Goal: Information Seeking & Learning: Find specific fact

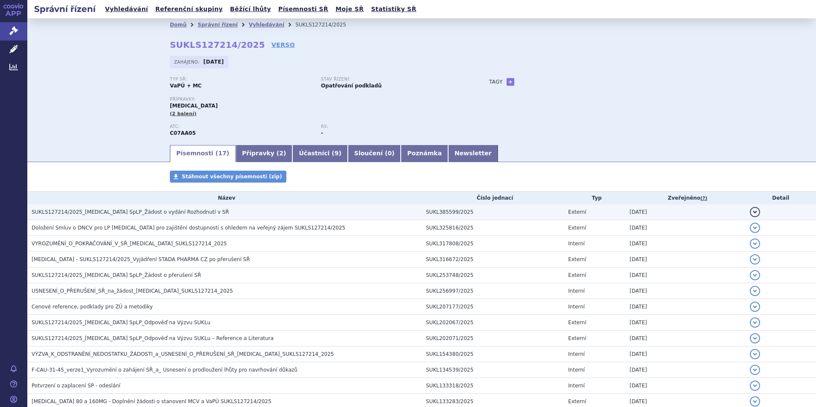
click at [152, 213] on span "SUKLS127214/2025_[MEDICAL_DATA] SpLP_Žádost o vydání Rozhodnutí v SŘ" at bounding box center [131, 212] width 198 height 6
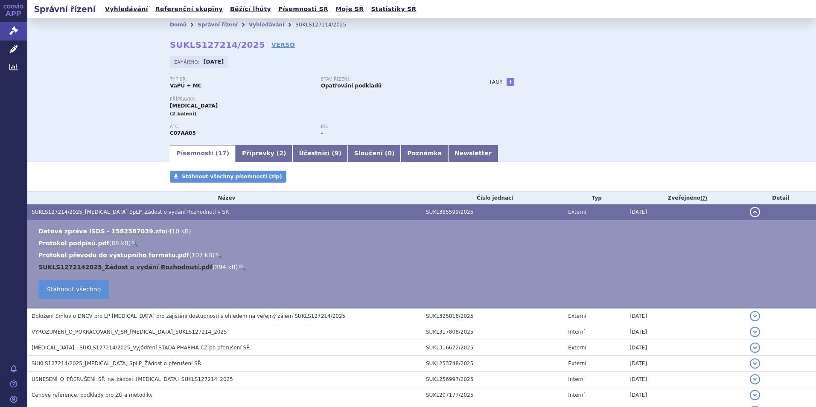
click at [134, 266] on link "SUKLS1272142025_Žádost o vydání Rozhodnutí.pdf" at bounding box center [125, 267] width 174 height 7
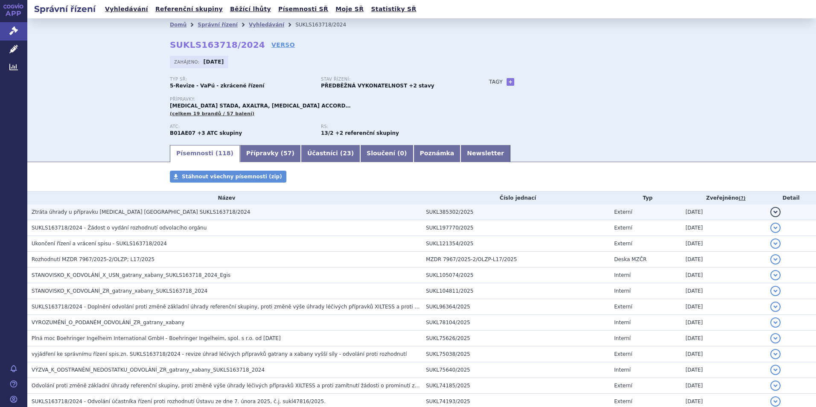
click at [120, 212] on span "Ztráta úhrady u přípravku Rivaroxaban Glenmark SUKLS163718/2024" at bounding box center [141, 212] width 219 height 6
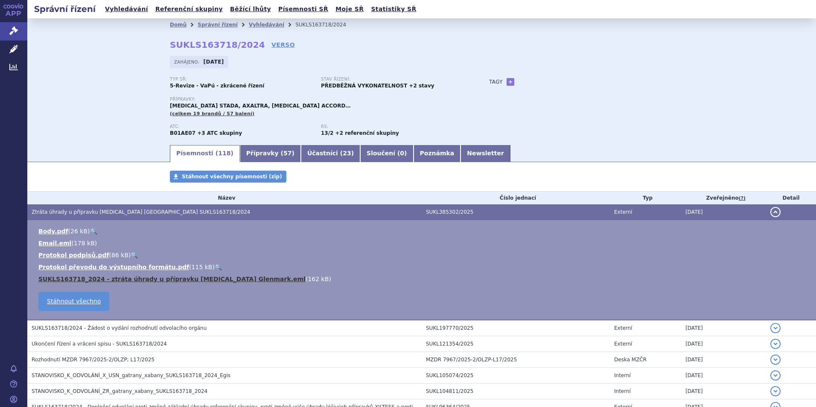
click at [186, 280] on link "SUKLS163718_2024 - ztráta úhrady u přípravku Rivaroxaban Glenmark.eml" at bounding box center [171, 279] width 267 height 7
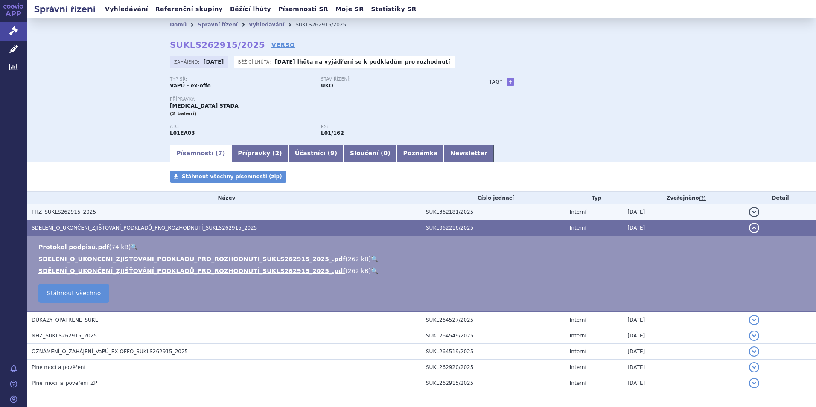
scroll to position [35, 0]
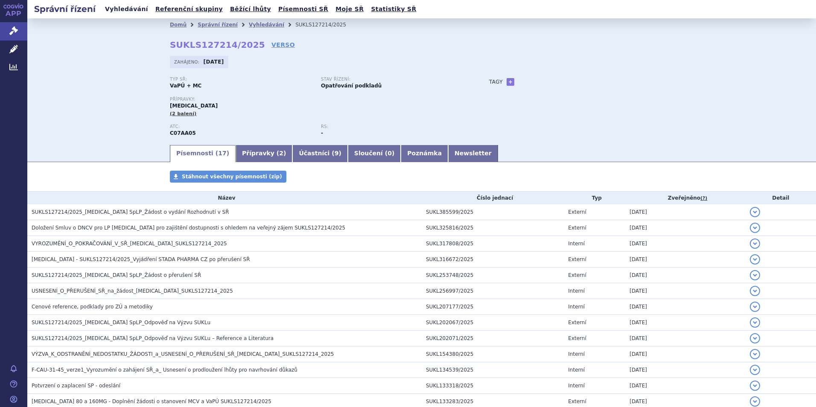
click at [118, 11] on link "Vyhledávání" at bounding box center [126, 9] width 48 height 12
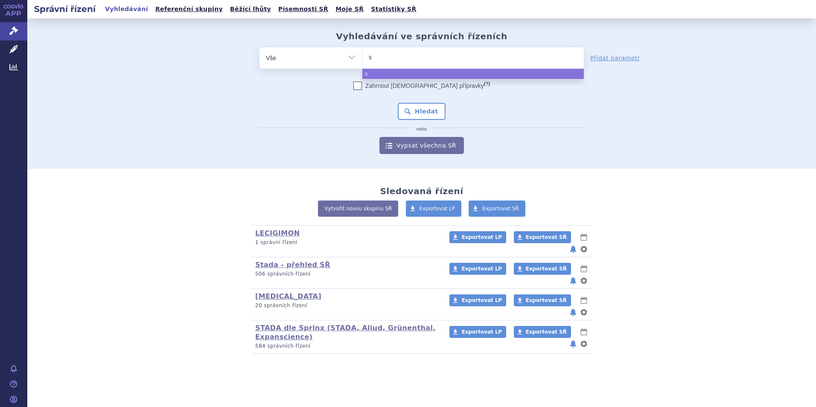
type input "si"
type input "sit"
type input "sita"
type input "sitag"
type input "sitagl"
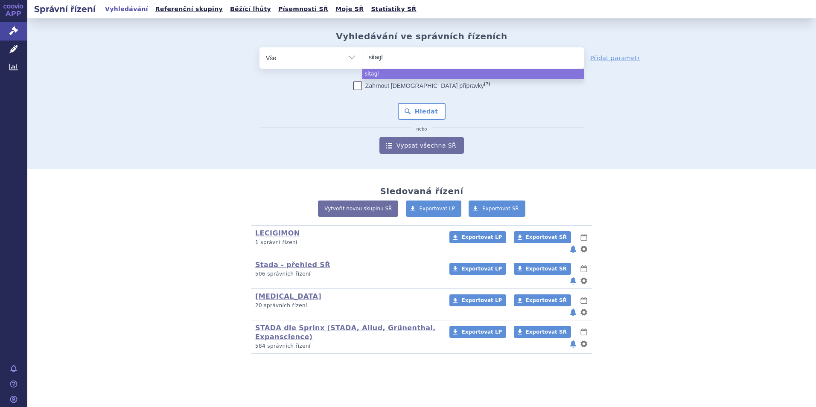
type input "sitagli"
type input "sitaglip"
type input "sitaglipt"
select select "sitaglipt"
click at [428, 109] on button "Hledat" at bounding box center [422, 111] width 48 height 17
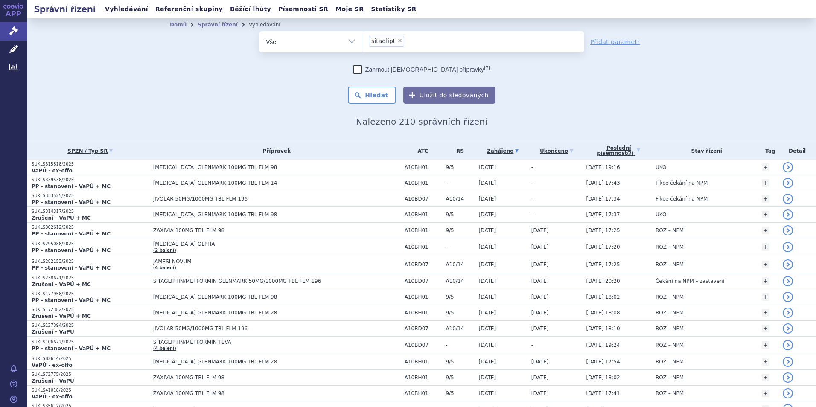
click at [397, 42] on span "×" at bounding box center [399, 40] width 5 height 5
click at [362, 42] on select "sitaglipt" at bounding box center [362, 41] width 0 height 21
select select
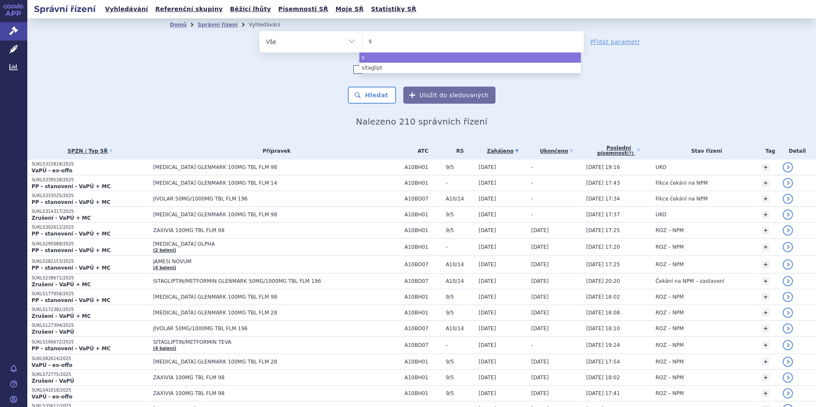
type input "si"
type input "sit"
type input "sita"
type input "sitag"
type input "sitagl"
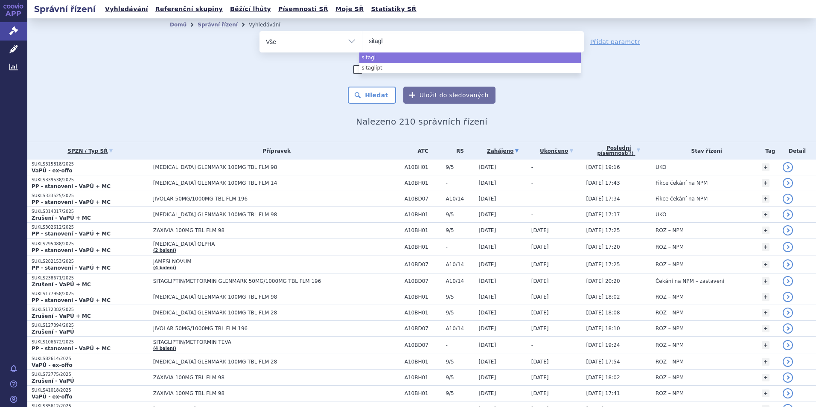
type input "sitagli"
type input "sitaglip"
type input "sitaglipt"
type input "sitagliptin"
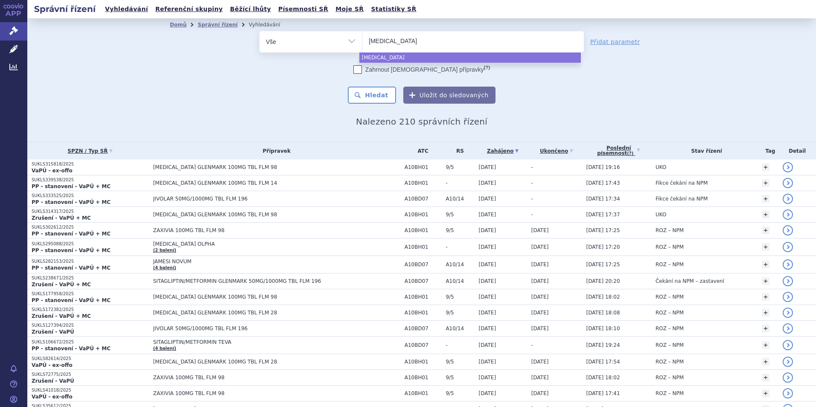
type input "sitagliptin a"
type input "sitagliptin au"
type input "sitagliptin aux"
type input "sitagliptin auxi"
type input "sitagliptin auxil"
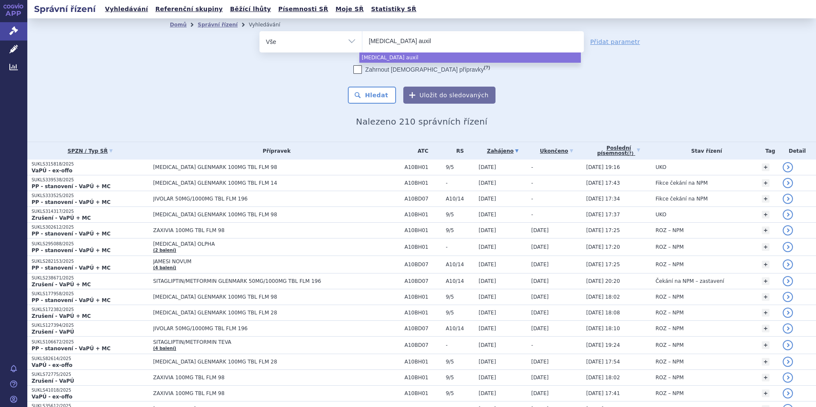
type input "sitagliptin auxilt"
type input "[MEDICAL_DATA] auxilto"
select select "[MEDICAL_DATA] auxilto"
click at [369, 93] on button "Hledat" at bounding box center [372, 95] width 48 height 17
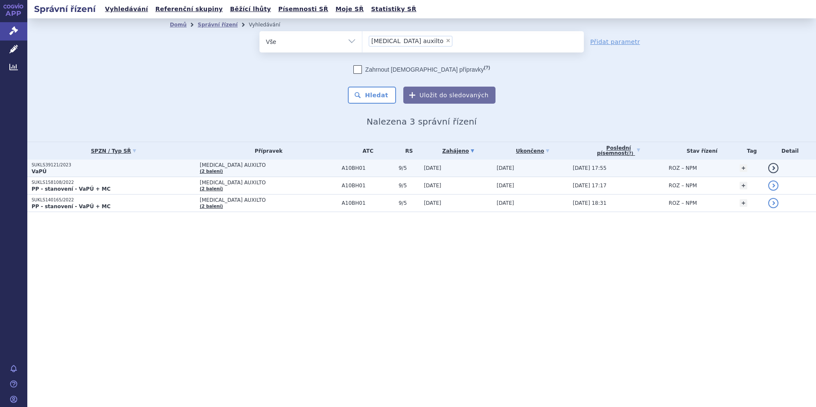
click at [44, 166] on p "SUKLS39121/2023" at bounding box center [114, 165] width 164 height 6
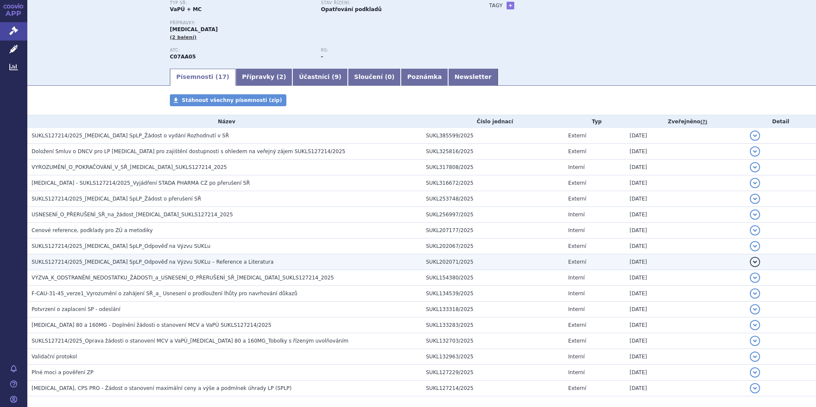
scroll to position [85, 0]
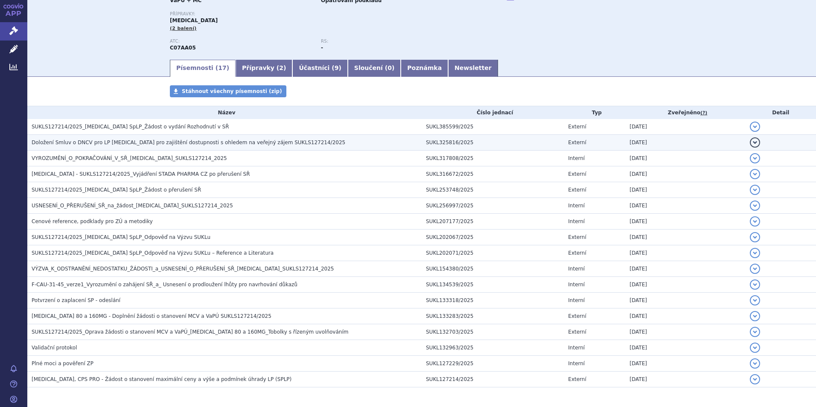
click at [208, 143] on span "Doložení Smluv o DNCV pro LP Propranolol pro zajištění dostupnosti s ohledem na…" at bounding box center [189, 143] width 314 height 6
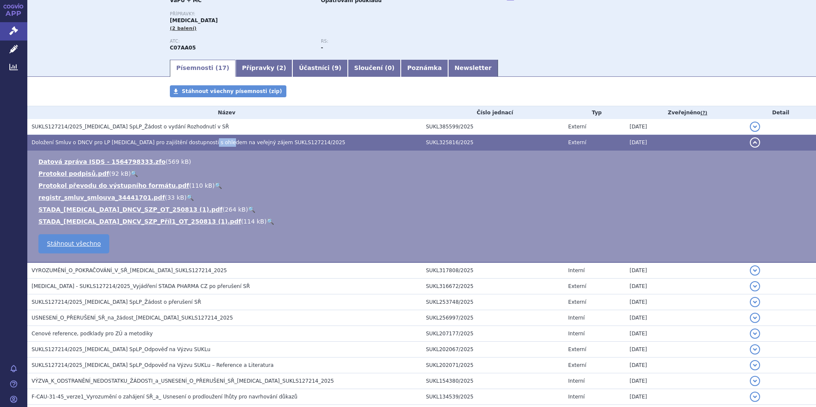
click at [208, 143] on span "Doložení Smluv o DNCV pro LP Propranolol pro zajištění dostupnosti s ohledem na…" at bounding box center [189, 143] width 314 height 6
